Goal: Task Accomplishment & Management: Use online tool/utility

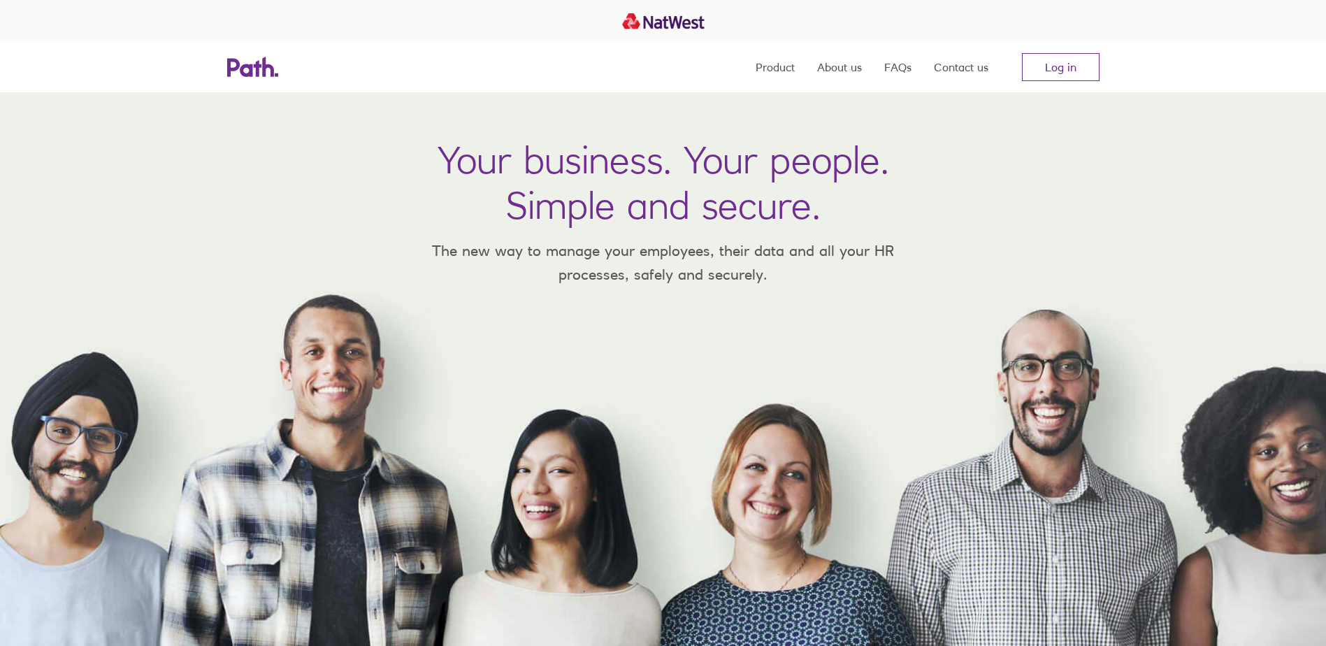
click at [1067, 68] on link "Log in" at bounding box center [1061, 67] width 78 height 28
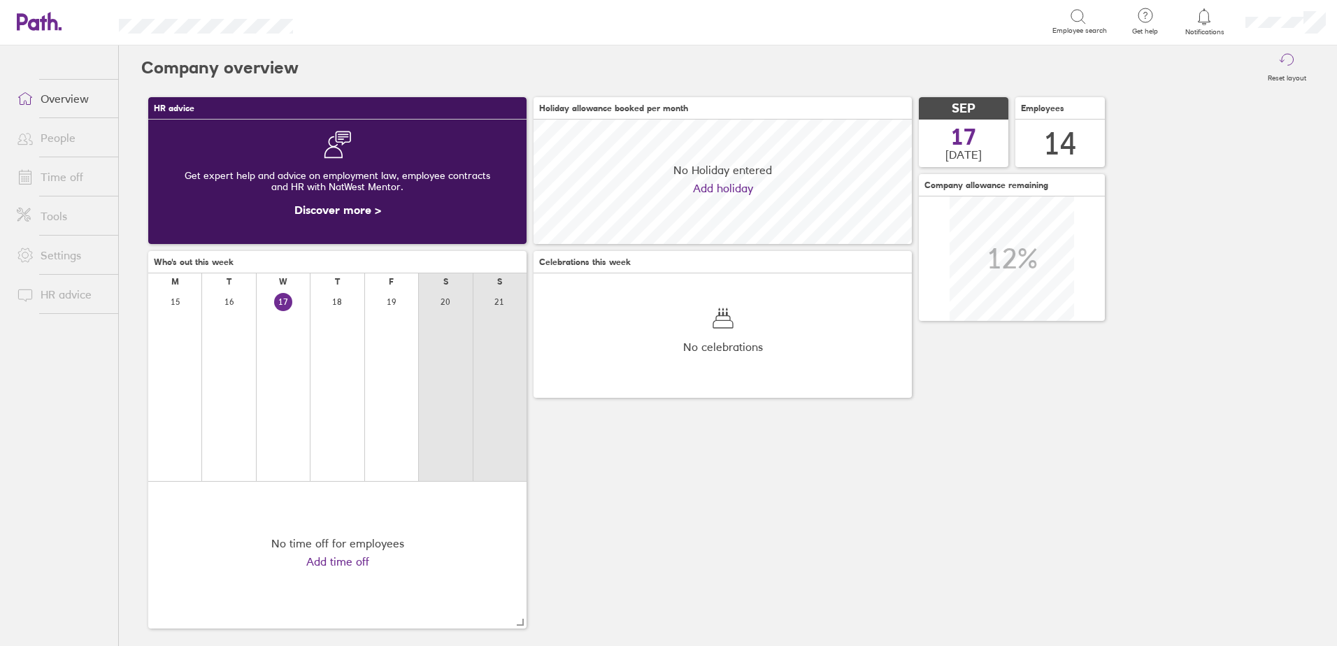
scroll to position [124, 378]
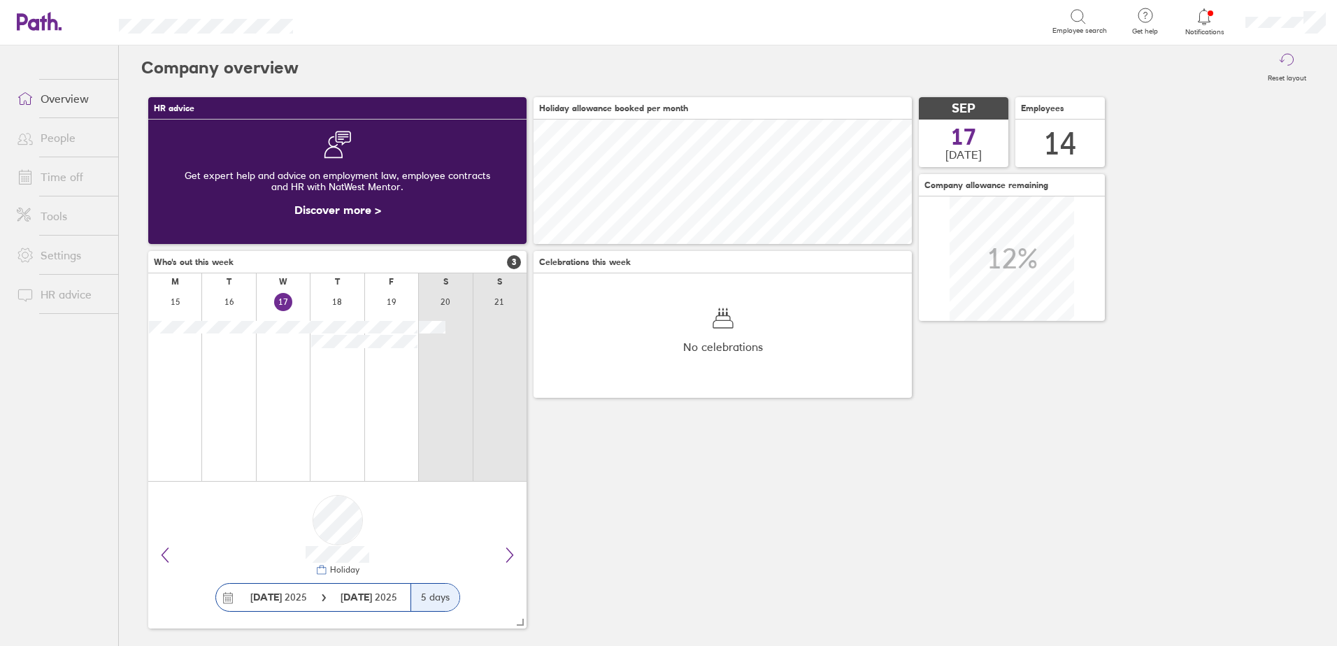
click at [1200, 24] on icon at bounding box center [1204, 16] width 17 height 17
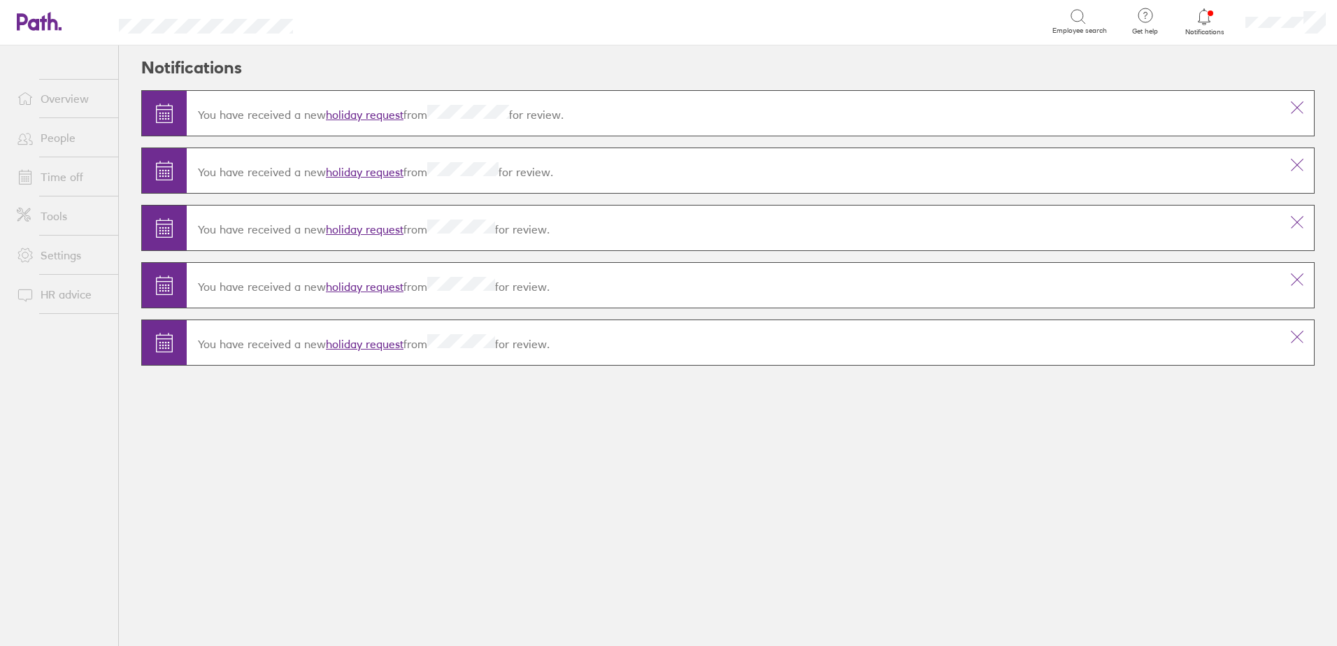
click at [347, 117] on link "holiday request" at bounding box center [365, 115] width 78 height 14
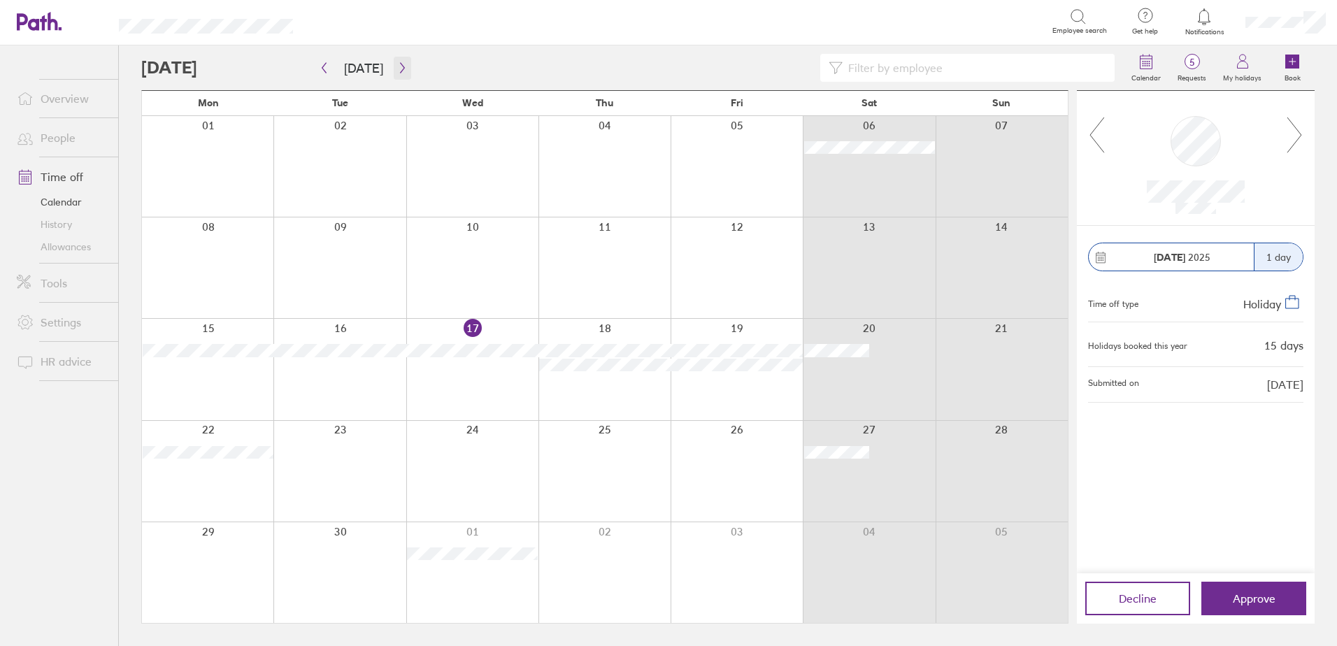
click at [400, 66] on icon "button" at bounding box center [402, 68] width 4 height 10
